Goal: Task Accomplishment & Management: Manage account settings

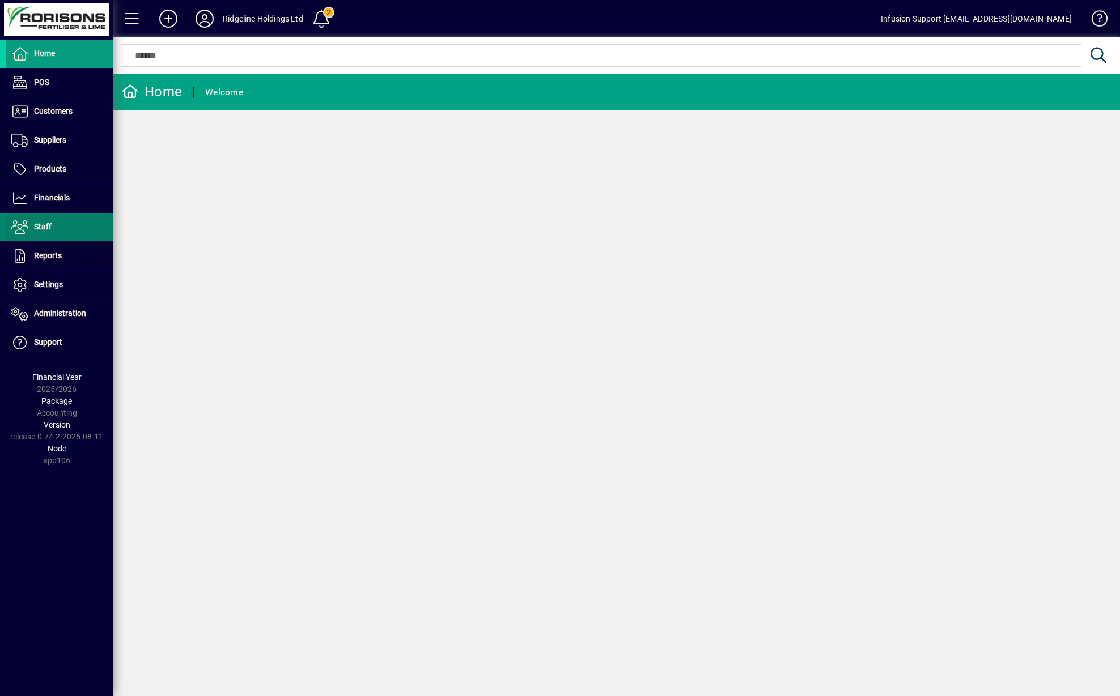
click at [39, 231] on span "Staff" at bounding box center [43, 226] width 18 height 9
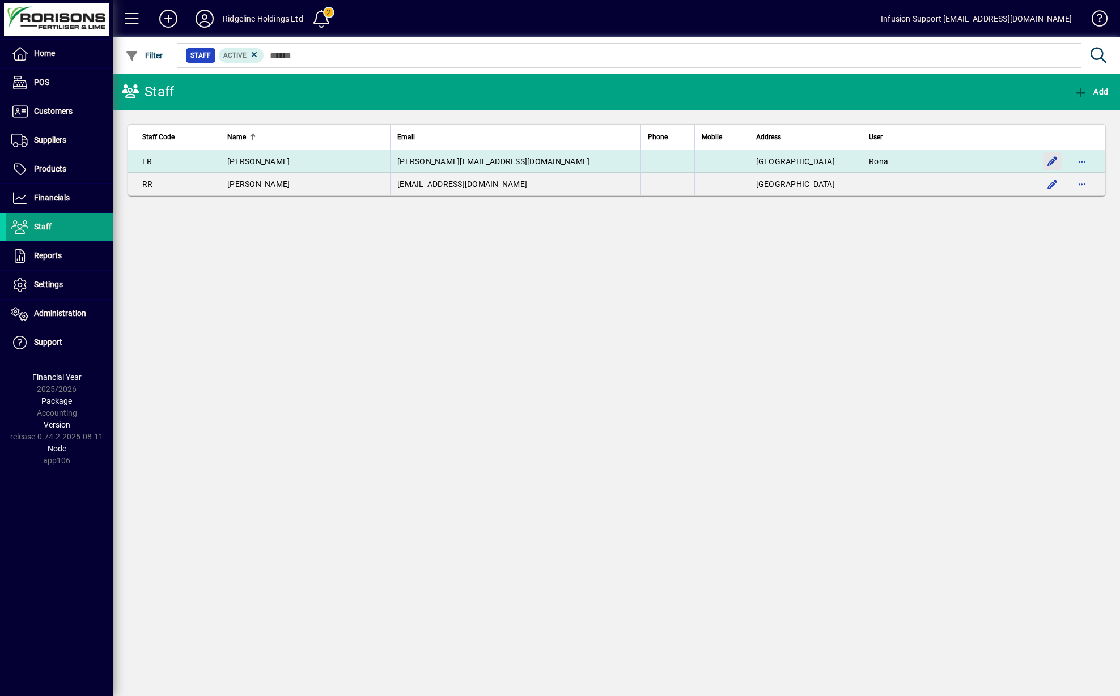
click at [1048, 165] on span "button" at bounding box center [1052, 161] width 27 height 27
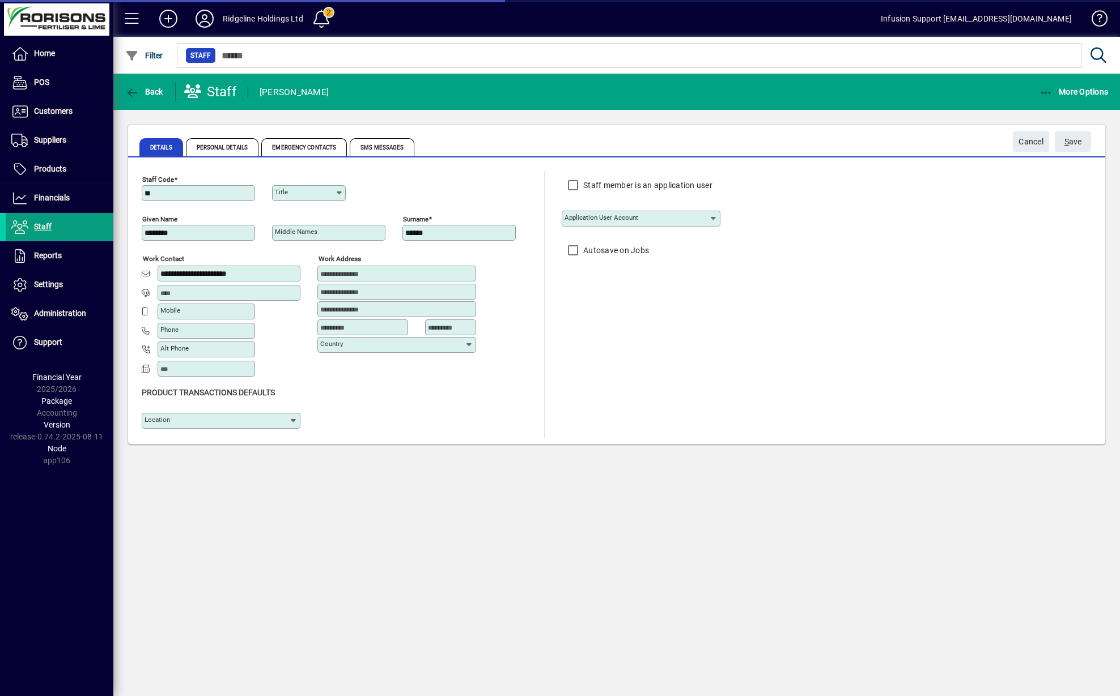
type input "**********"
type input "****"
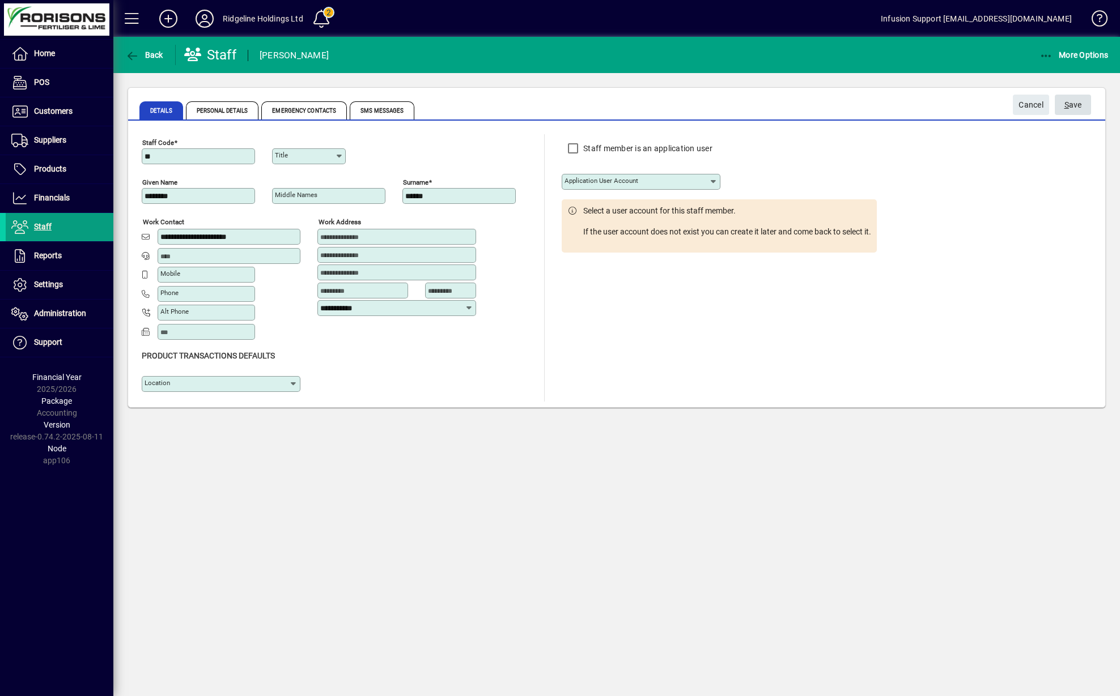
click at [1083, 103] on span "submit" at bounding box center [1073, 104] width 36 height 27
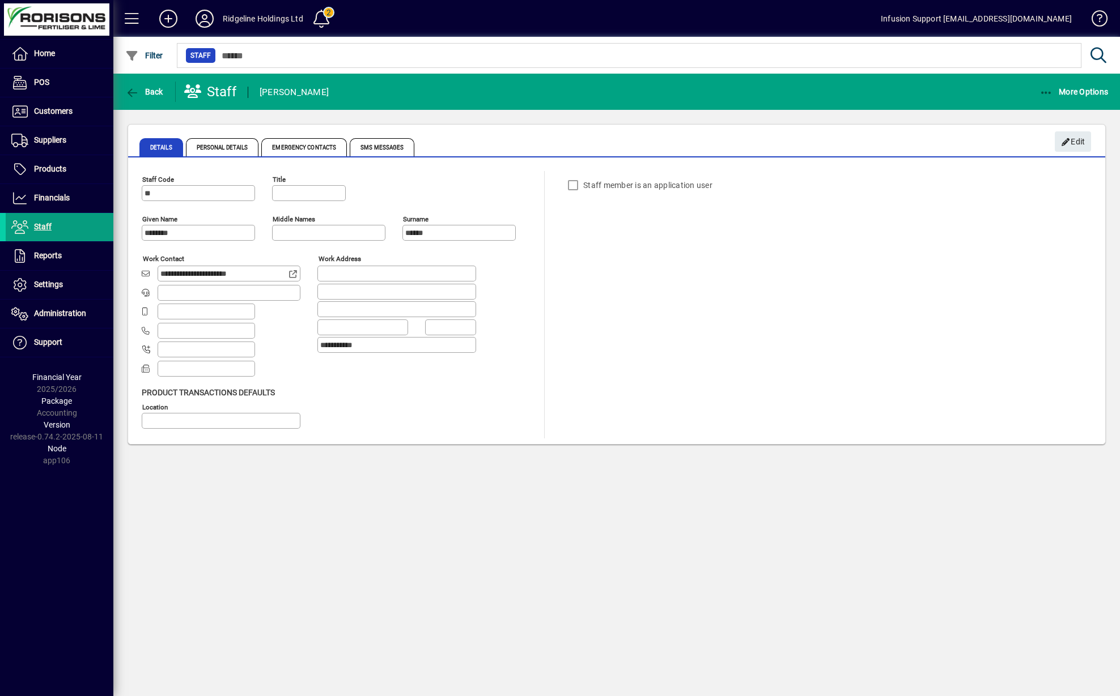
click at [585, 185] on div "Staff member is an application user" at bounding box center [618, 185] width 113 height 23
click at [1079, 136] on span "Edit" at bounding box center [1073, 142] width 24 height 19
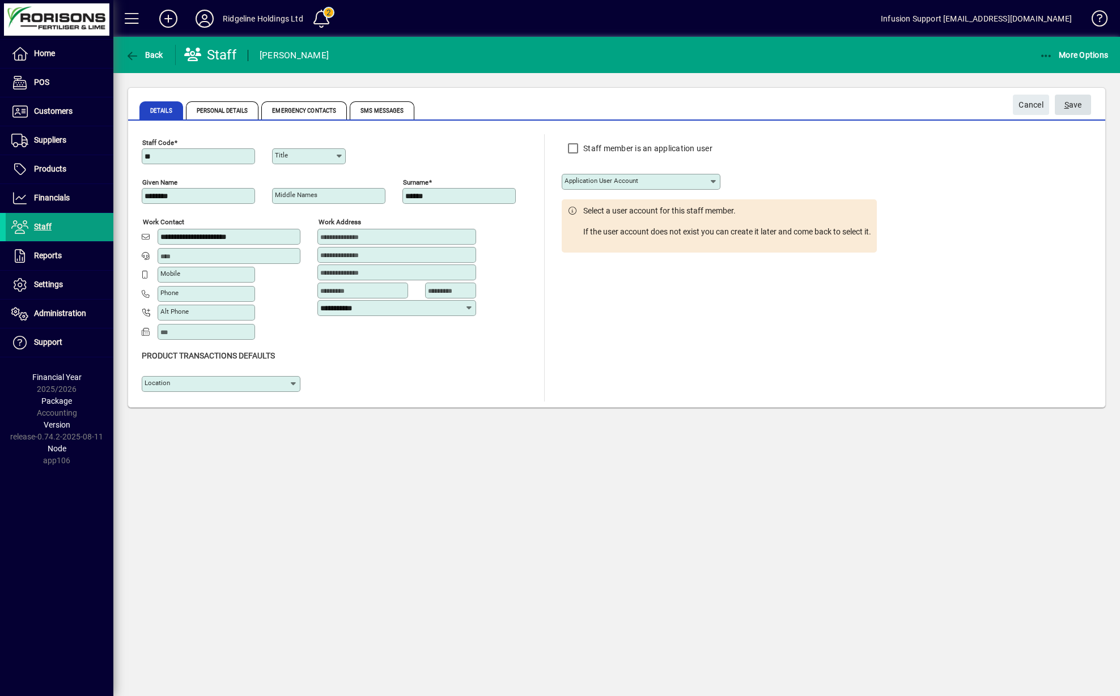
click at [1077, 109] on span "S ave" at bounding box center [1073, 105] width 18 height 19
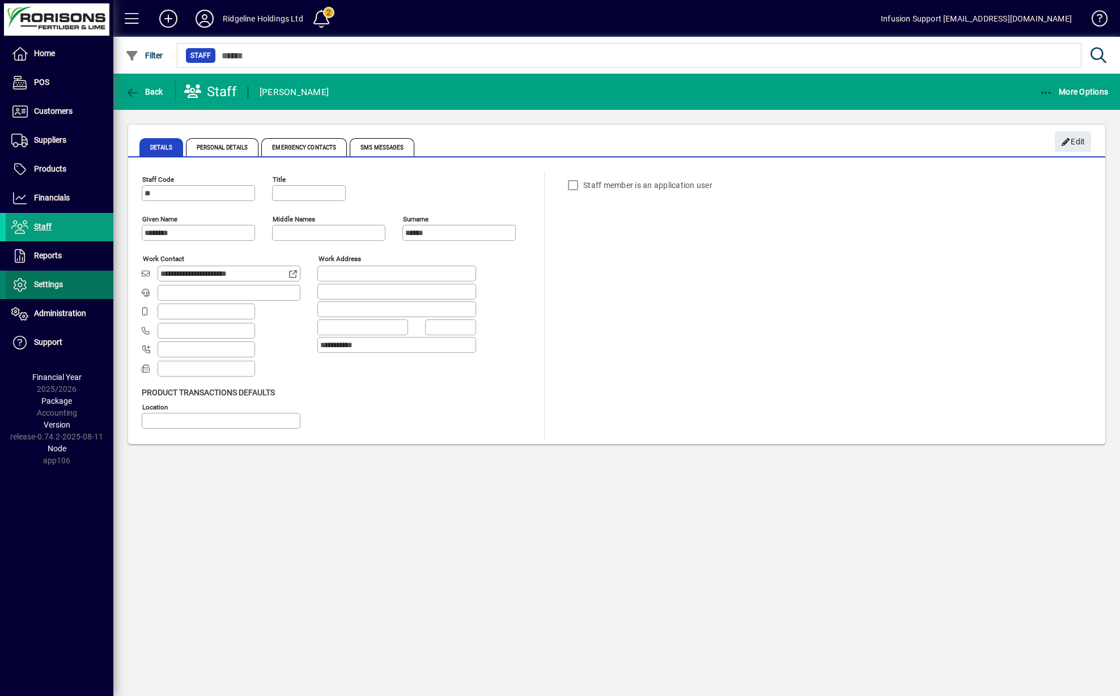
click at [36, 281] on span "Settings" at bounding box center [48, 284] width 29 height 9
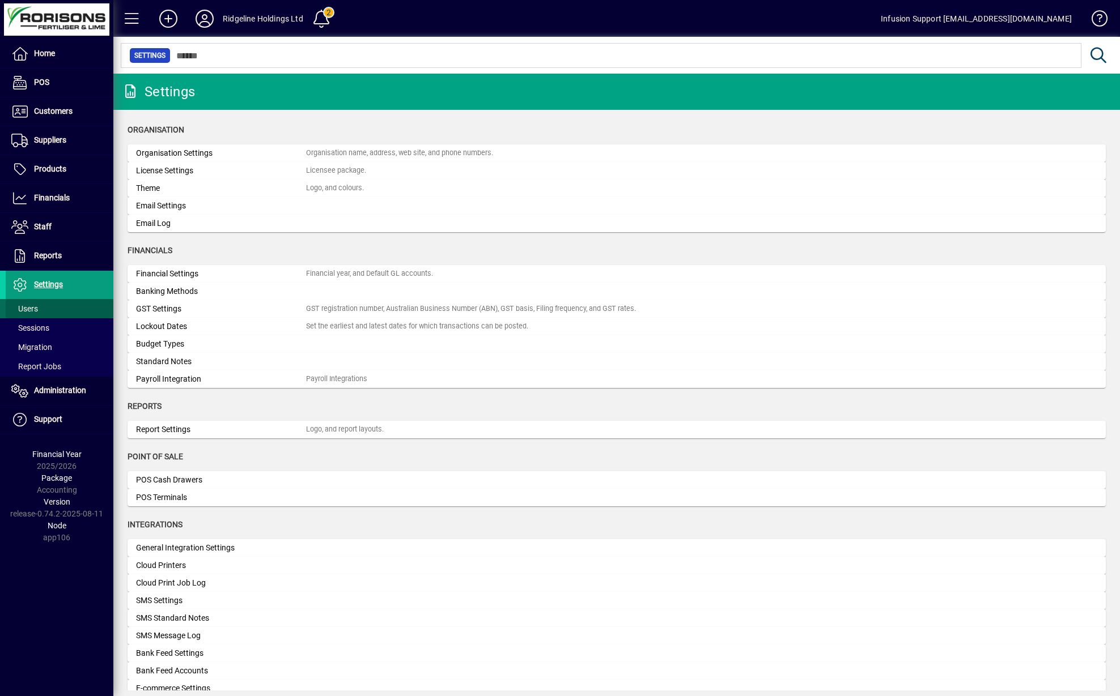
click at [28, 309] on span "Users" at bounding box center [24, 308] width 27 height 9
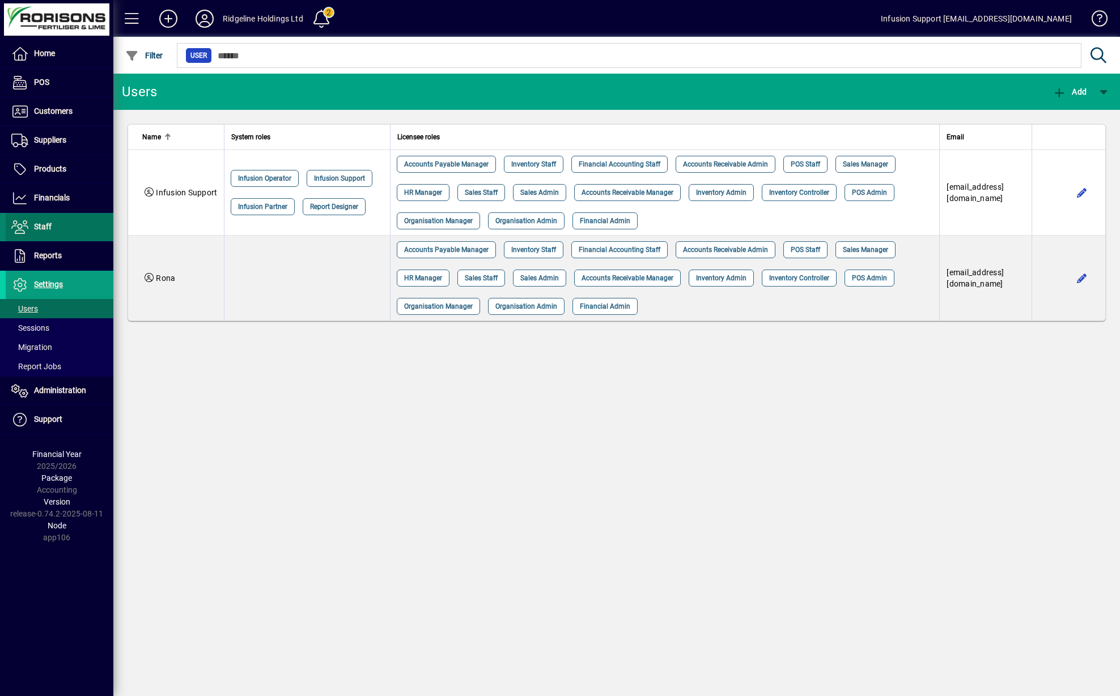
click at [34, 227] on span "Staff" at bounding box center [43, 226] width 18 height 9
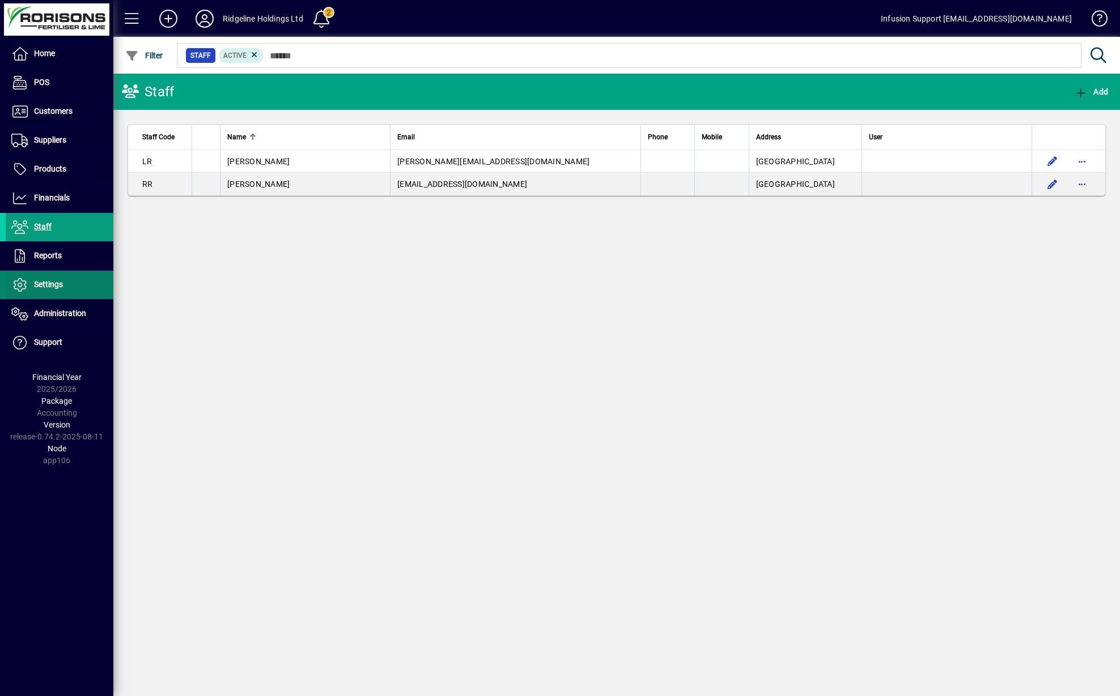
click at [27, 291] on icon at bounding box center [19, 285] width 17 height 14
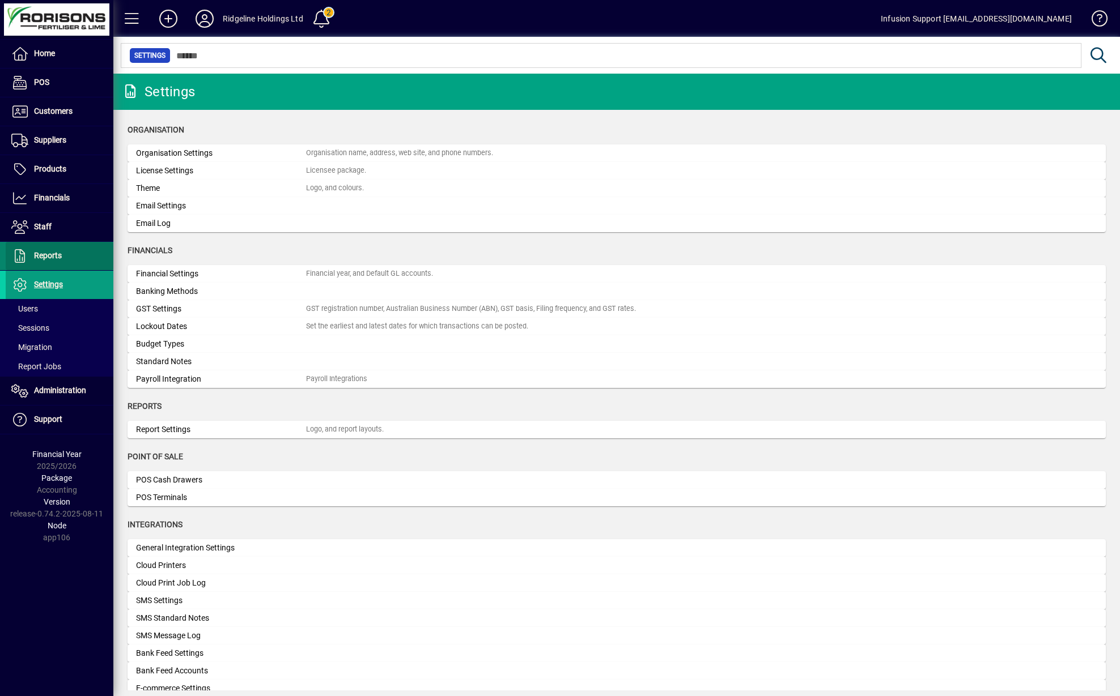
click at [12, 260] on icon at bounding box center [19, 256] width 17 height 14
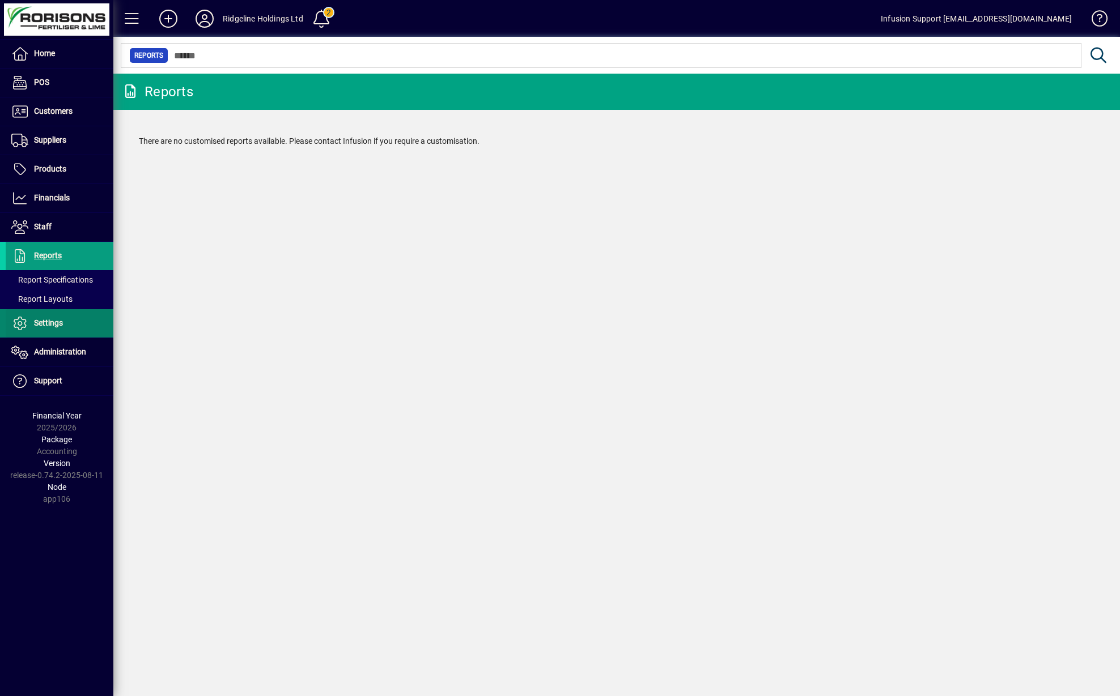
click at [19, 325] on icon at bounding box center [19, 324] width 17 height 14
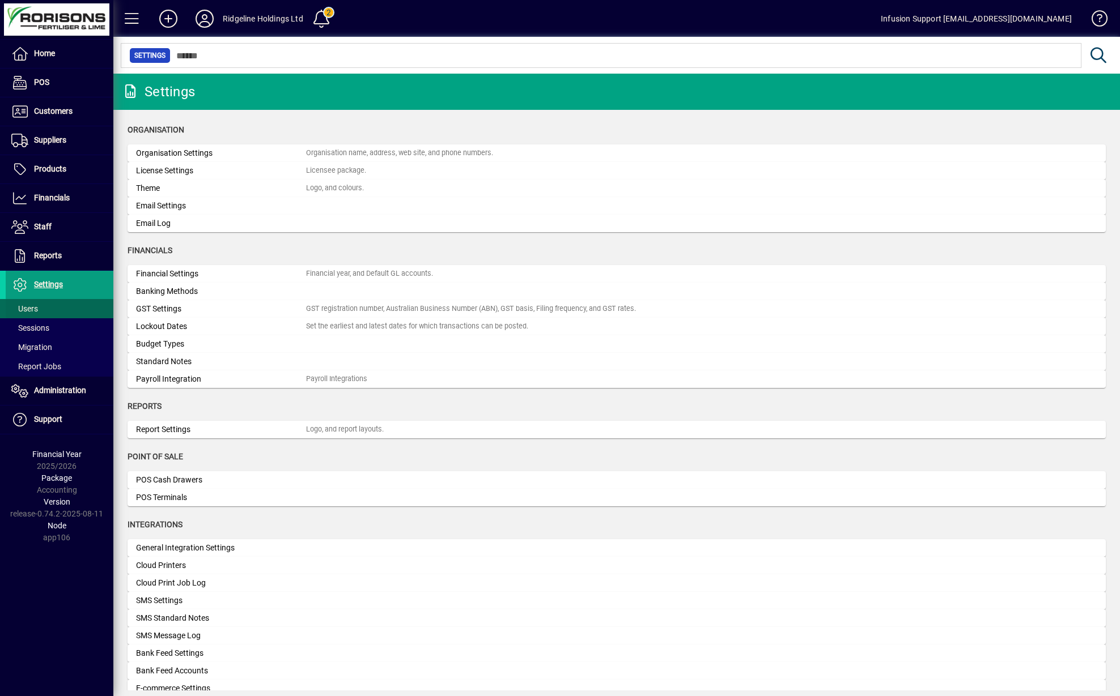
click at [23, 305] on span "Users" at bounding box center [24, 308] width 27 height 9
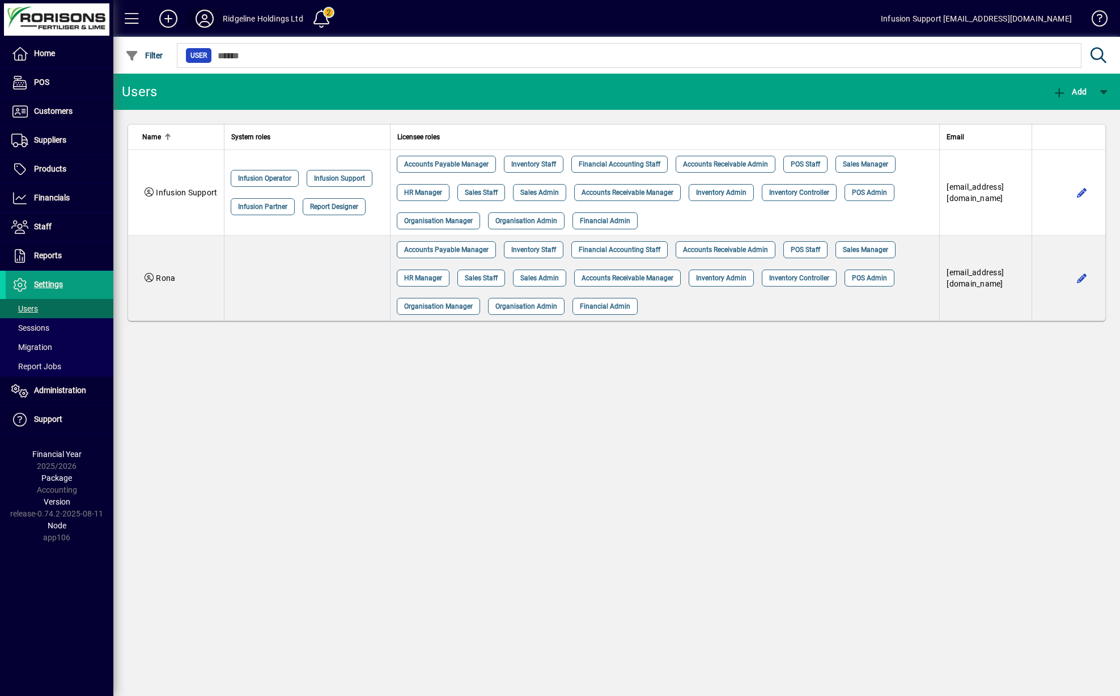
click at [202, 22] on icon at bounding box center [204, 19] width 23 height 18
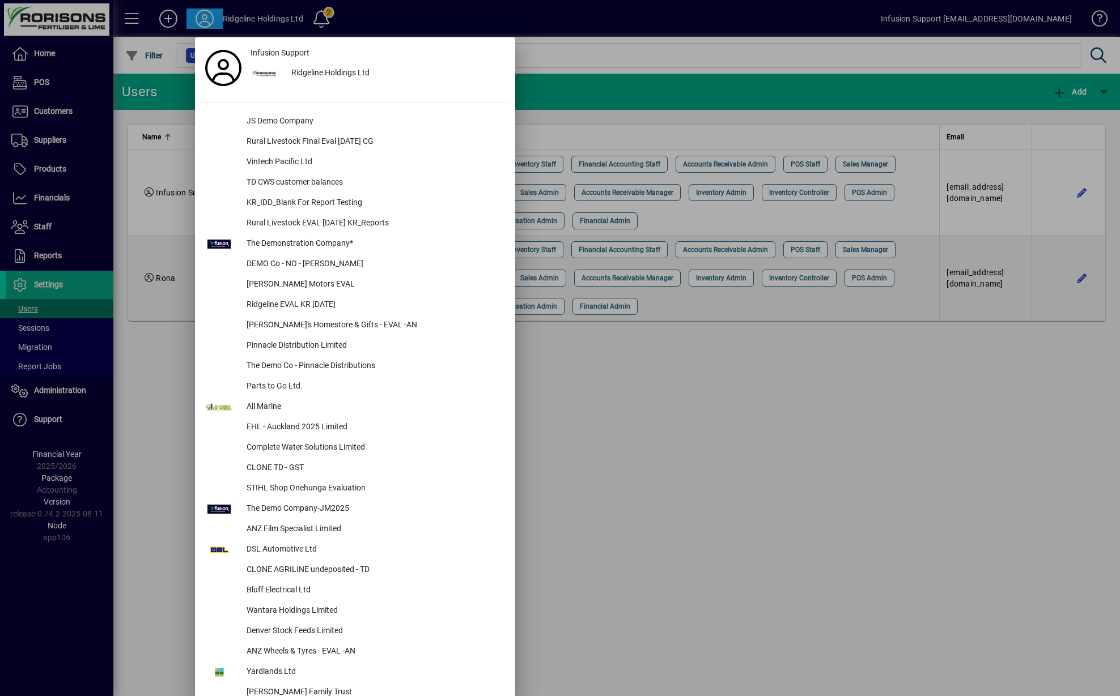
click at [701, 470] on div at bounding box center [560, 348] width 1120 height 696
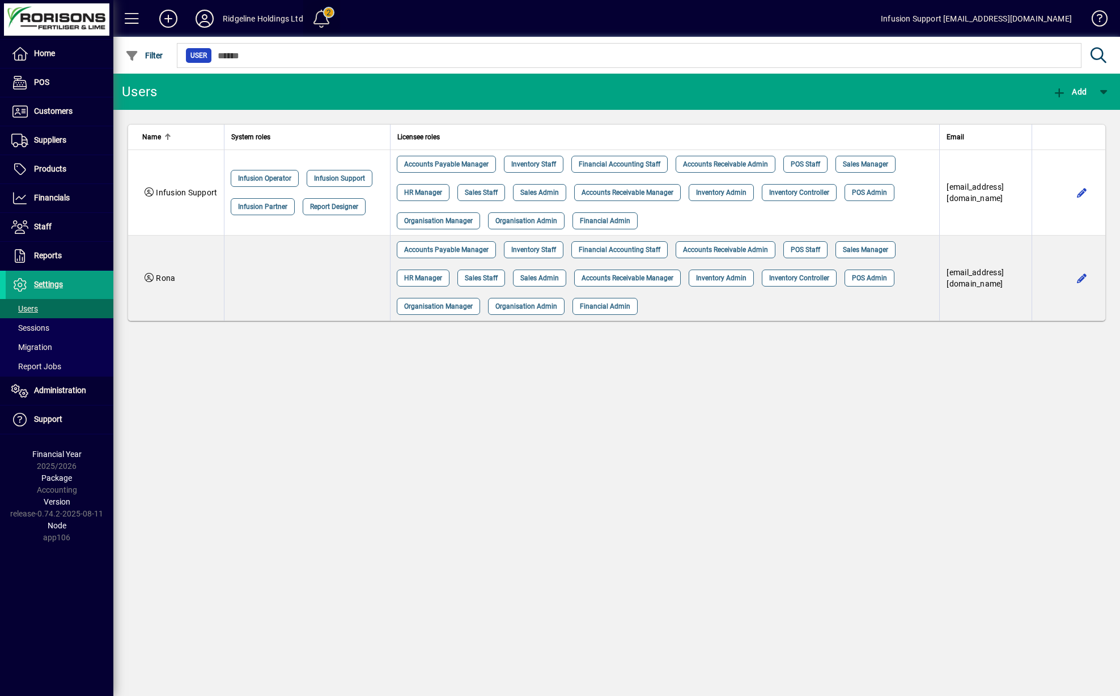
click at [318, 21] on span at bounding box center [321, 18] width 27 height 27
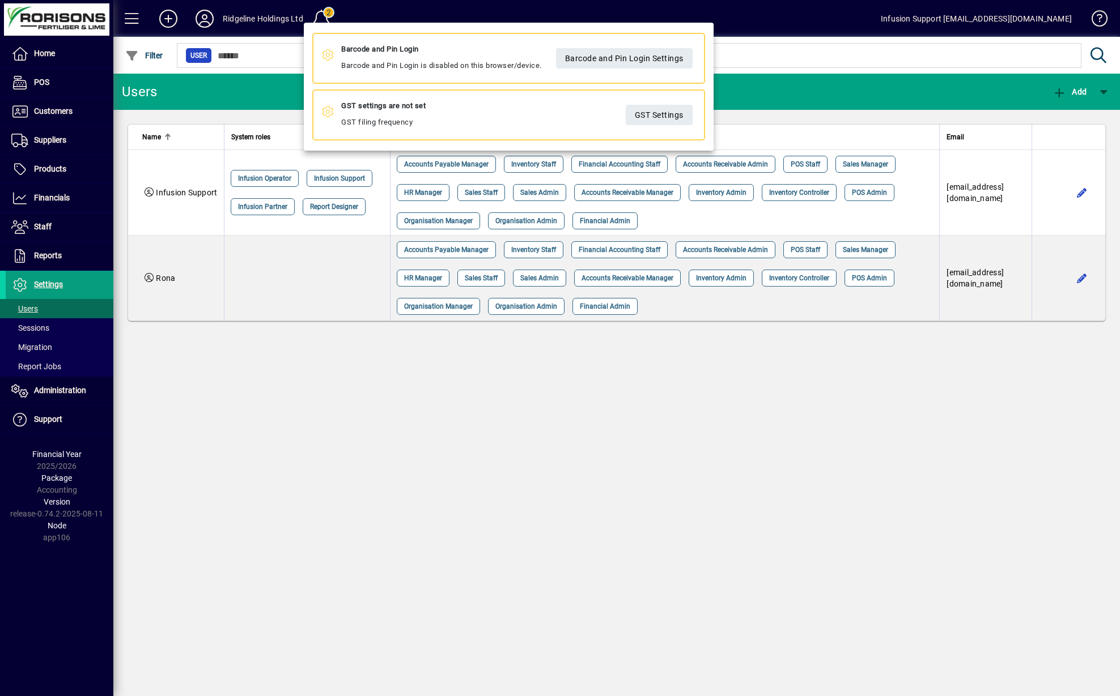
click at [687, 457] on div at bounding box center [560, 348] width 1120 height 696
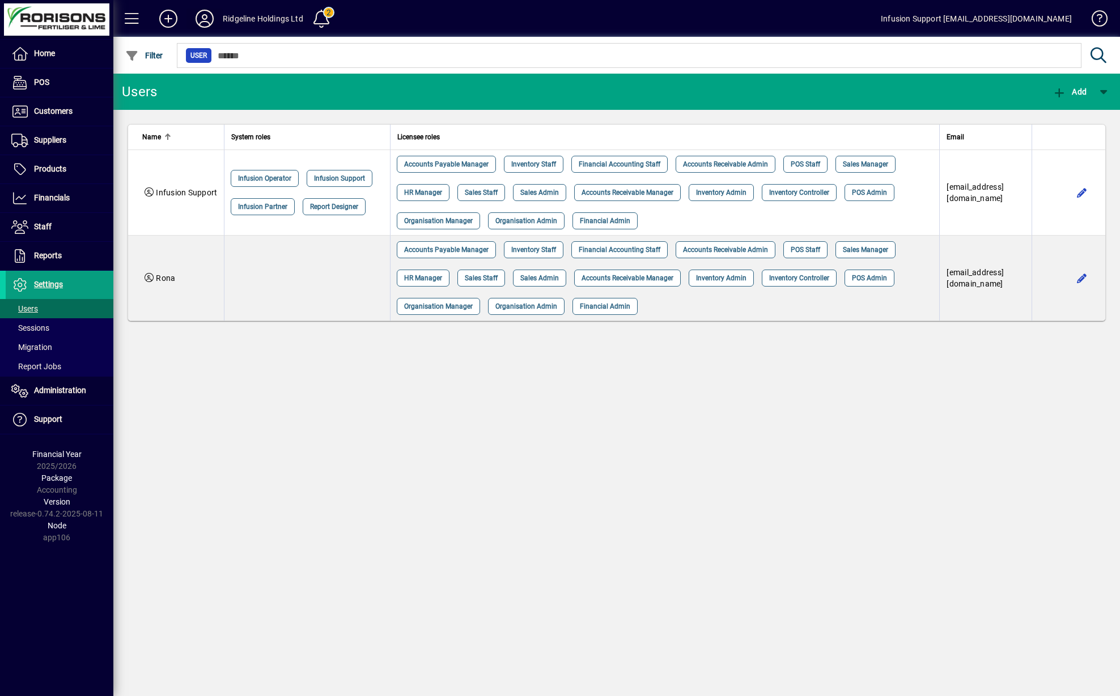
click at [210, 21] on icon at bounding box center [204, 19] width 23 height 18
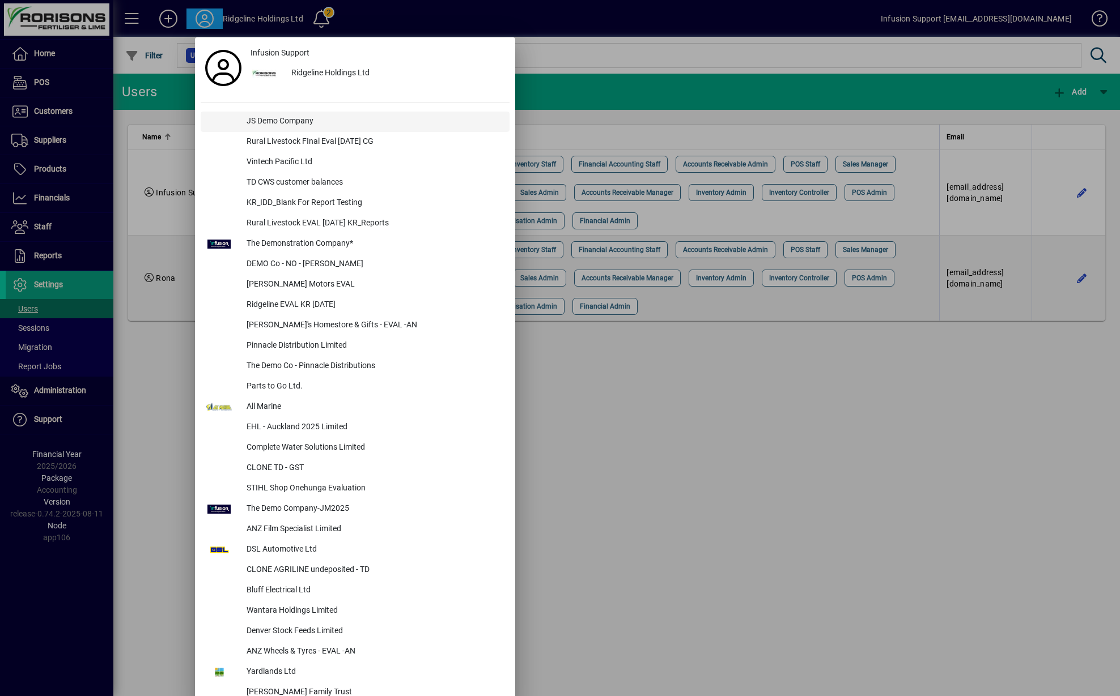
click at [261, 120] on div "JS Demo Company" at bounding box center [373, 122] width 272 height 20
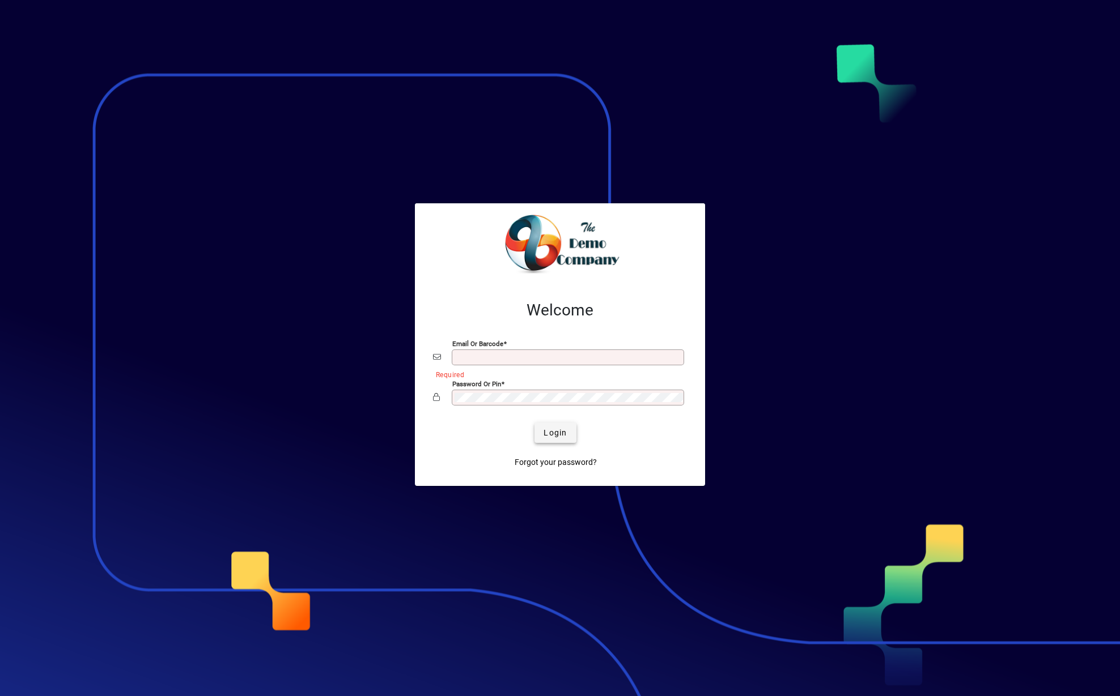
type input "**********"
click at [554, 435] on span "Login" at bounding box center [554, 433] width 23 height 12
